Goal: Transaction & Acquisition: Purchase product/service

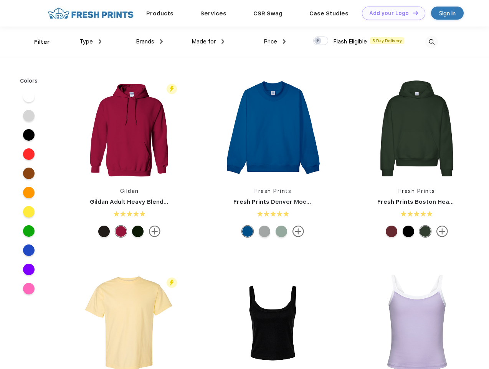
scroll to position [0, 0]
click at [391, 13] on link "Add your Logo Design Tool" at bounding box center [393, 13] width 63 height 13
click at [0, 0] on div "Design Tool" at bounding box center [0, 0] width 0 height 0
click at [412, 13] on link "Add your Logo Design Tool" at bounding box center [393, 13] width 63 height 13
click at [37, 42] on div "Filter" at bounding box center [42, 42] width 16 height 9
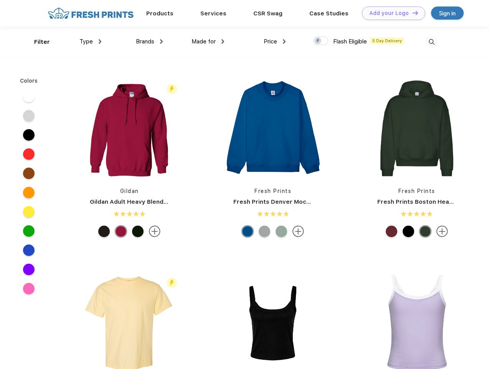
click at [91, 41] on span "Type" at bounding box center [85, 41] width 13 height 7
click at [149, 41] on span "Brands" at bounding box center [145, 41] width 18 height 7
click at [208, 41] on span "Made for" at bounding box center [204, 41] width 24 height 7
click at [275, 41] on span "Price" at bounding box center [270, 41] width 13 height 7
click at [321, 41] on div at bounding box center [320, 40] width 15 height 8
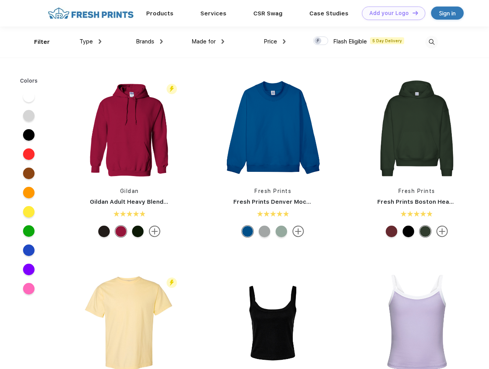
click at [318, 41] on input "checkbox" at bounding box center [315, 38] width 5 height 5
click at [432, 42] on img at bounding box center [431, 42] width 13 height 13
